Goal: Find specific page/section: Find specific page/section

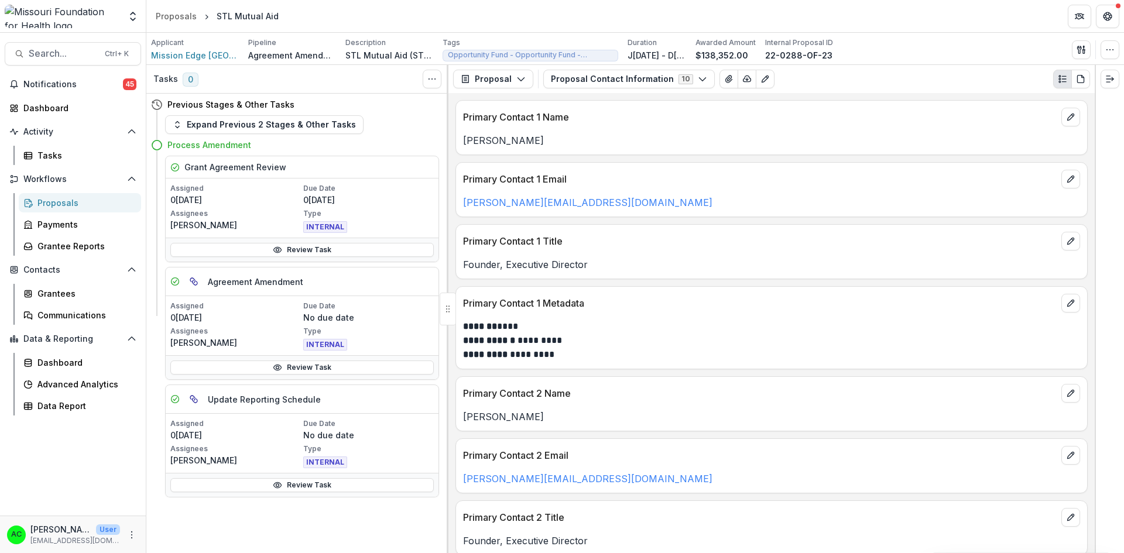
scroll to position [236, 0]
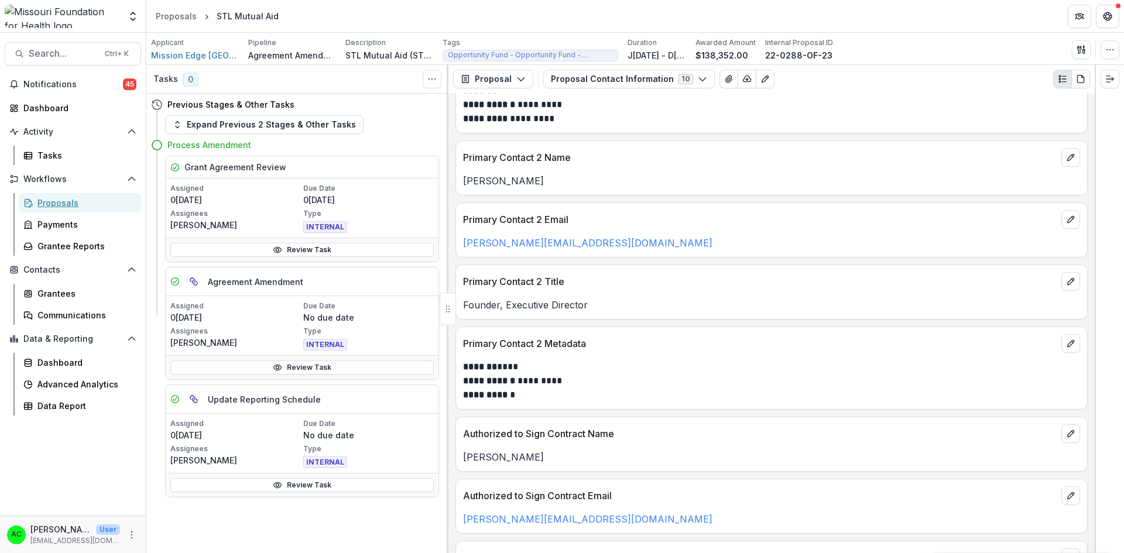
click at [104, 203] on div "Proposals" at bounding box center [84, 203] width 94 height 12
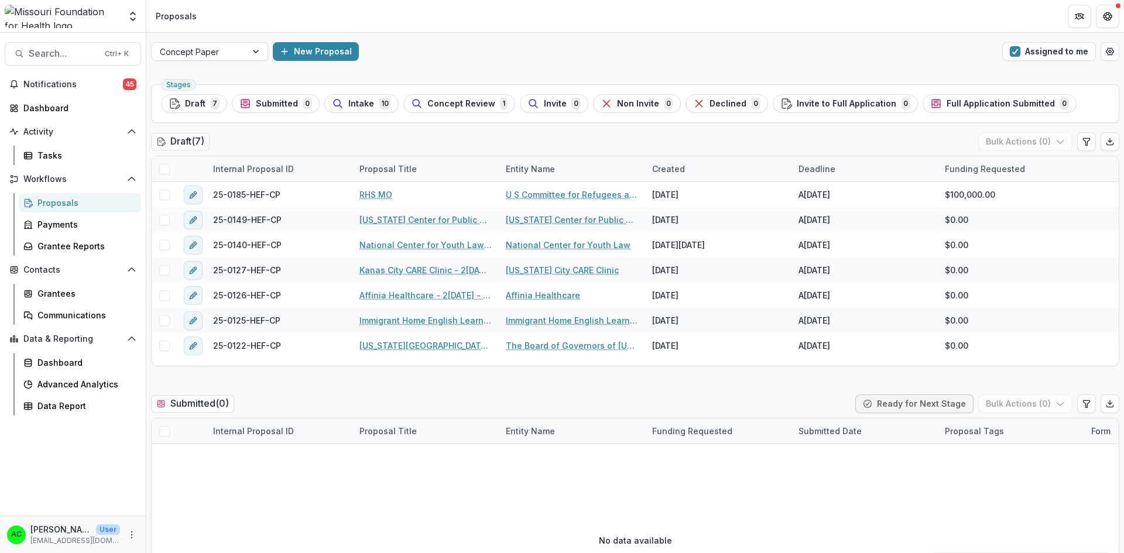
click at [1018, 47] on span "button" at bounding box center [1015, 51] width 11 height 11
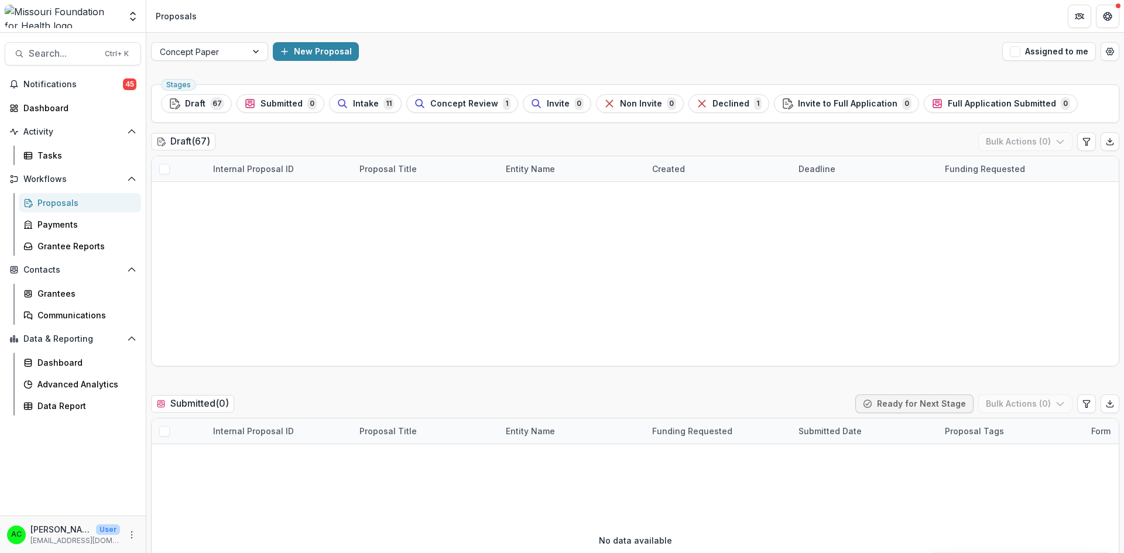
click at [84, 57] on span "Search..." at bounding box center [63, 53] width 69 height 11
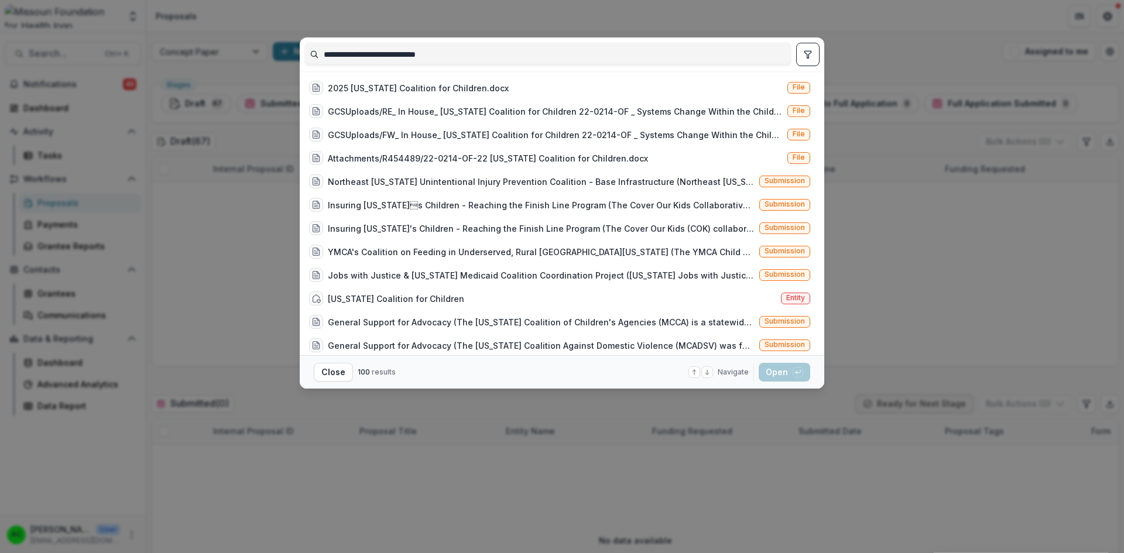
type input "**********"
click at [715, 93] on div "2025 [US_STATE] Coalition for Children.docx File" at bounding box center [560, 87] width 511 height 23
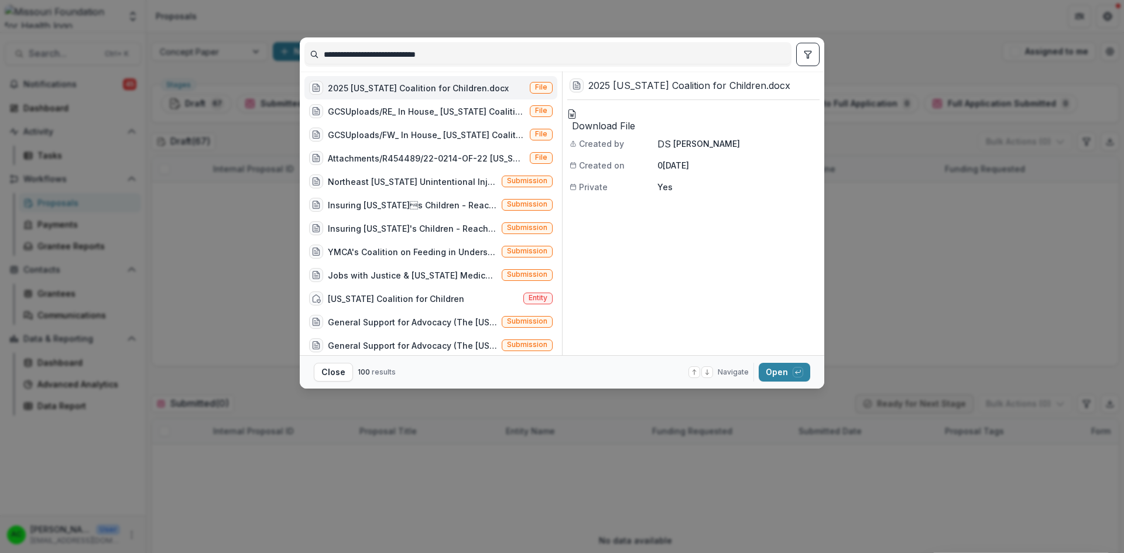
click at [774, 372] on button "Open with enter key" at bounding box center [785, 372] width 52 height 19
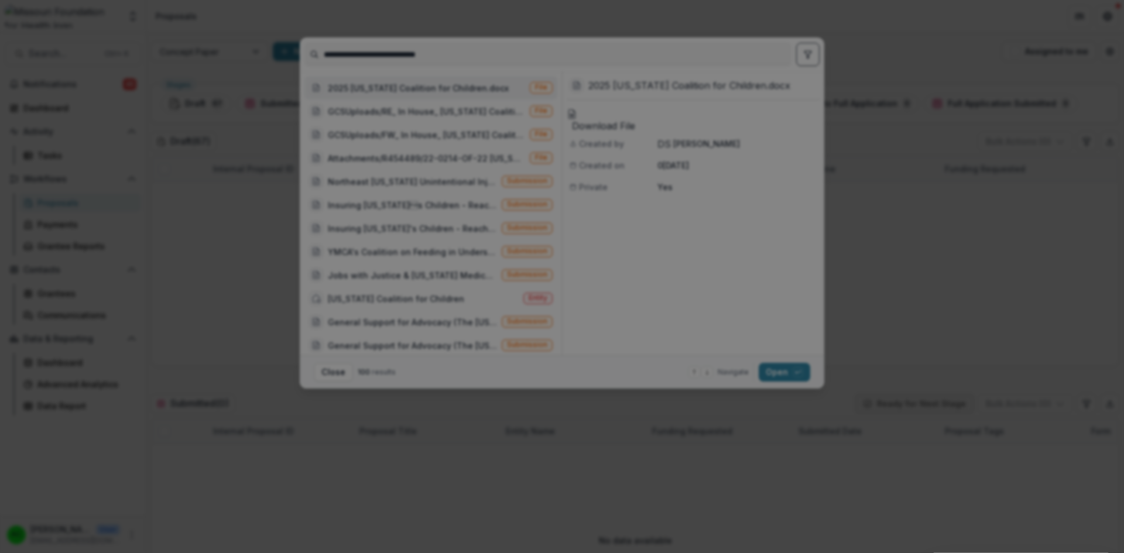
click at [9, 553] on button "Close" at bounding box center [4, 560] width 9 height 14
